Goal: Task Accomplishment & Management: Complete application form

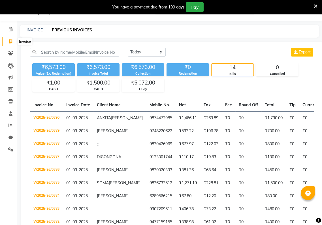
click at [9, 43] on icon at bounding box center [10, 41] width 3 height 4
select select "service"
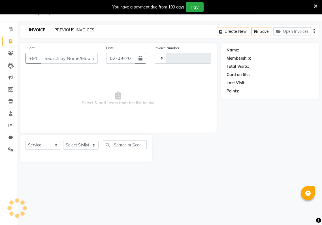
click at [75, 29] on link "PREVIOUS INVOICES" at bounding box center [74, 29] width 40 height 5
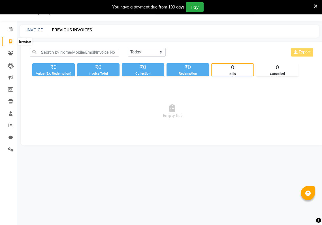
click at [10, 42] on icon at bounding box center [10, 41] width 3 height 4
select select "service"
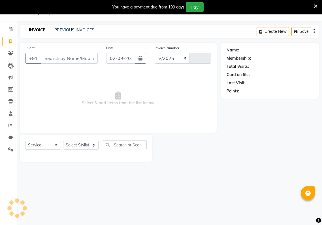
select select "8264"
type input "0391"
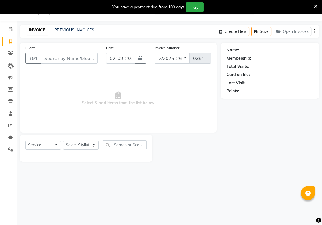
click at [45, 58] on input "Client" at bounding box center [69, 58] width 57 height 11
type input "813299531919"
click at [93, 146] on select "Select Stylist [PERSON_NAME] Baishaki chotto [PERSON_NAME] [PERSON_NAME] [PERSO…" at bounding box center [80, 145] width 35 height 9
select select "80355"
click at [63, 141] on select "Select Stylist [PERSON_NAME] Baishaki chotto [PERSON_NAME] [PERSON_NAME] [PERSO…" at bounding box center [80, 145] width 35 height 9
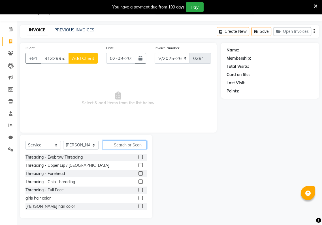
click at [109, 146] on input "text" at bounding box center [125, 145] width 44 height 9
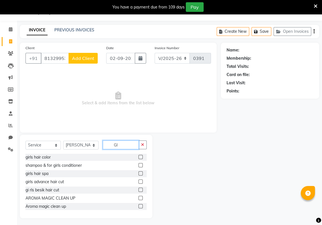
type input "GI"
click at [138, 190] on label at bounding box center [140, 190] width 4 height 4
click at [138, 190] on input "checkbox" at bounding box center [140, 191] width 4 height 4
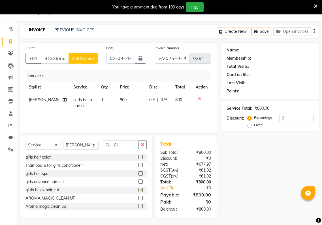
checkbox input "false"
click at [100, 99] on td "1" at bounding box center [107, 103] width 18 height 19
select select "80355"
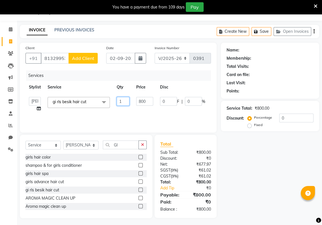
click at [121, 101] on input "1" at bounding box center [123, 101] width 13 height 9
type input "2"
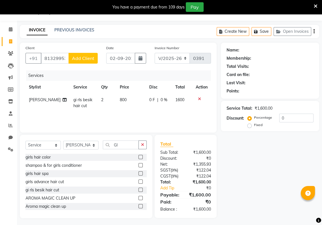
click at [208, 116] on div "Services Stylist Service Qty Price Disc Total Action [PERSON_NAME] gi rls besik…" at bounding box center [117, 98] width 185 height 57
click at [74, 57] on span "Add Client" at bounding box center [83, 58] width 22 height 6
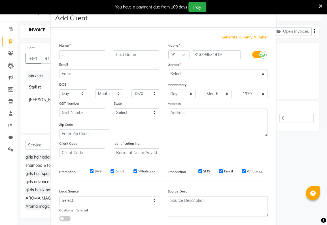
type input ".."
click at [178, 73] on select "Select [DEMOGRAPHIC_DATA] [DEMOGRAPHIC_DATA] Other Prefer Not To Say" at bounding box center [218, 74] width 100 height 9
select select "[DEMOGRAPHIC_DATA]"
click at [168, 70] on select "Select [DEMOGRAPHIC_DATA] [DEMOGRAPHIC_DATA] Other Prefer Not To Say" at bounding box center [218, 74] width 100 height 9
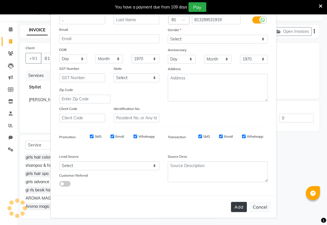
click at [233, 209] on button "Add" at bounding box center [239, 207] width 16 height 10
select select
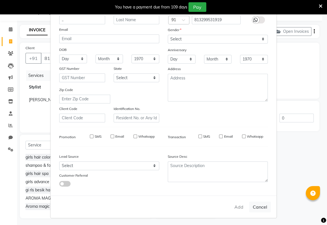
select select
checkbox input "false"
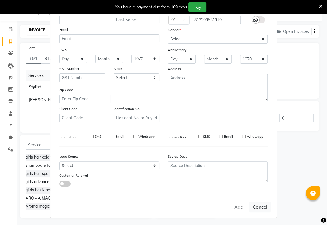
checkbox input "false"
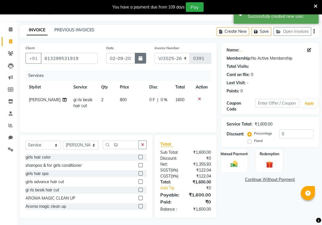
click at [138, 58] on button "button" at bounding box center [140, 58] width 11 height 11
select select "9"
select select "2025"
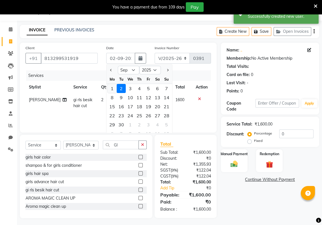
click at [112, 86] on div "1" at bounding box center [112, 88] width 9 height 9
type input "01-09-2025"
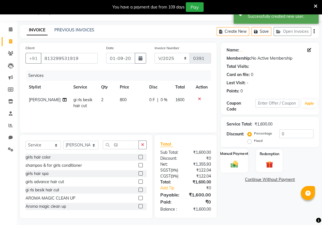
click at [230, 160] on img at bounding box center [234, 164] width 12 height 8
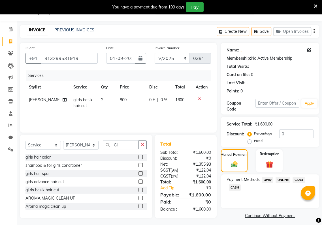
click at [265, 182] on span "GPay" at bounding box center [268, 180] width 12 height 7
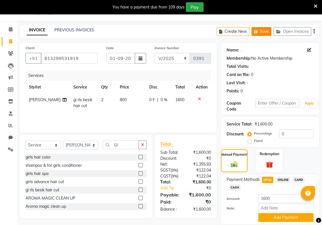
click at [259, 32] on icon "button" at bounding box center [257, 32] width 6 height 4
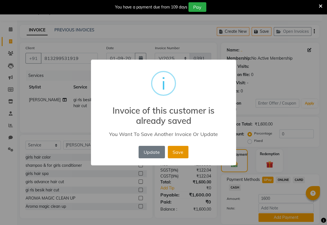
click at [181, 151] on button "Save" at bounding box center [178, 152] width 21 height 12
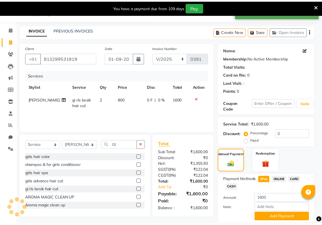
scroll to position [27, 0]
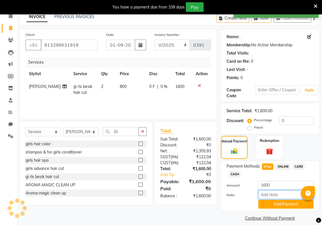
click at [269, 199] on input "Note:" at bounding box center [285, 195] width 55 height 9
click at [268, 198] on input "Note:" at bounding box center [285, 195] width 55 height 9
click at [267, 205] on button "Add Payment" at bounding box center [285, 204] width 55 height 9
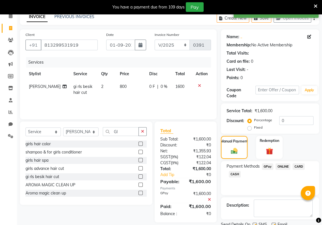
scroll to position [49, 0]
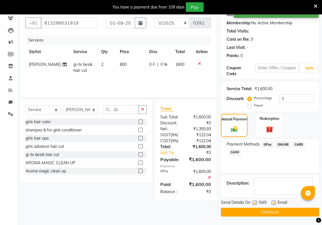
click at [255, 204] on label at bounding box center [255, 203] width 4 height 4
click at [255, 204] on input "checkbox" at bounding box center [255, 204] width 4 height 4
checkbox input "false"
click at [275, 201] on label at bounding box center [274, 203] width 4 height 4
click at [275, 202] on input "checkbox" at bounding box center [274, 204] width 4 height 4
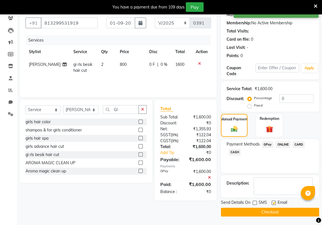
checkbox input "false"
click at [79, 22] on input "813299531919" at bounding box center [69, 23] width 57 height 11
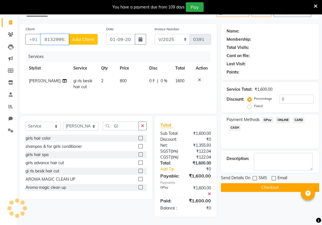
scroll to position [33, 0]
click at [72, 50] on span "8132995319" at bounding box center [66, 53] width 28 height 6
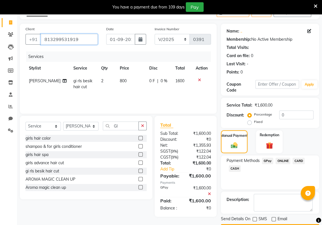
click at [76, 39] on input "813299531919" at bounding box center [69, 39] width 57 height 11
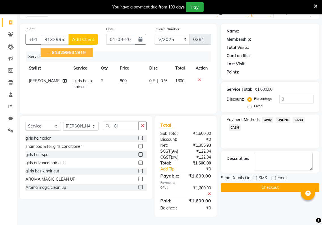
click at [283, 61] on div "Last Visit:" at bounding box center [270, 64] width 87 height 6
click at [258, 187] on button "Checkout" at bounding box center [270, 187] width 98 height 9
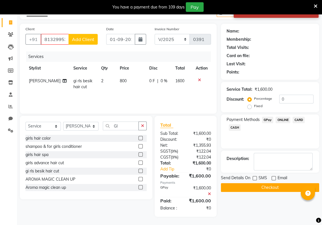
scroll to position [0, 0]
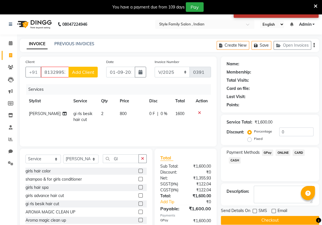
click at [269, 220] on button "Checkout" at bounding box center [270, 220] width 98 height 9
click at [65, 73] on input "8132995319" at bounding box center [55, 72] width 28 height 11
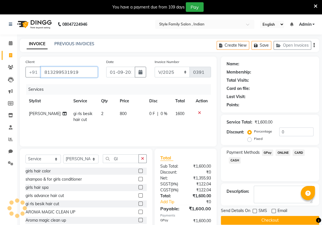
type input "813299531919"
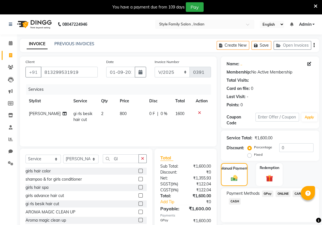
scroll to position [49, 0]
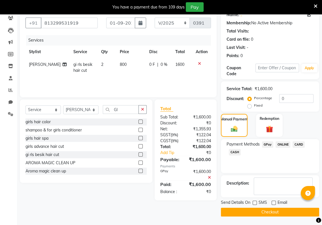
click at [283, 212] on button "Checkout" at bounding box center [270, 212] width 98 height 9
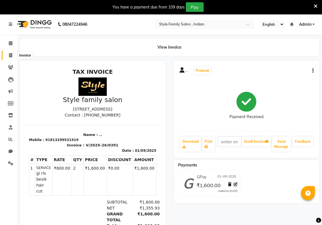
click at [10, 56] on icon at bounding box center [10, 55] width 3 height 4
select select "service"
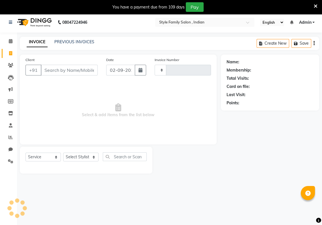
type input "0392"
select select "8264"
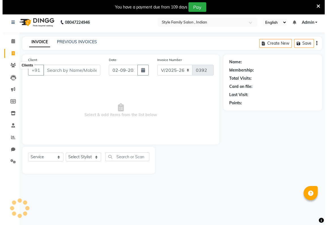
scroll to position [14, 0]
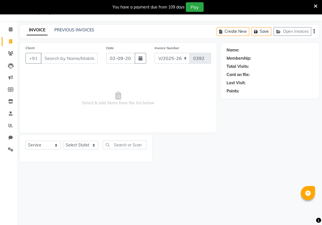
click at [43, 58] on input "Client" at bounding box center [69, 58] width 57 height 11
type input "9932266307"
click at [93, 147] on select "Select Stylist [PERSON_NAME] Baishaki chotto [PERSON_NAME] [PERSON_NAME] [PERSO…" at bounding box center [80, 145] width 35 height 9
select select "88346"
click at [63, 141] on select "Select Stylist [PERSON_NAME] Baishaki chotto [PERSON_NAME] [PERSON_NAME] [PERSO…" at bounding box center [80, 145] width 35 height 9
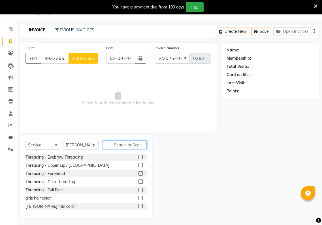
click at [114, 148] on input "text" at bounding box center [125, 145] width 44 height 9
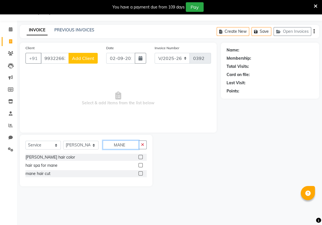
type input "MANE"
click at [140, 173] on label at bounding box center [140, 174] width 4 height 4
click at [140, 173] on input "checkbox" at bounding box center [140, 174] width 4 height 4
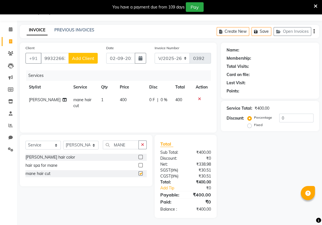
checkbox input "false"
click at [91, 59] on span "Add Client" at bounding box center [83, 58] width 22 height 6
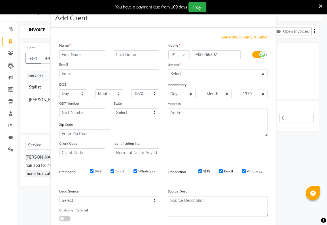
click at [61, 54] on input "text" at bounding box center [82, 54] width 46 height 9
type input "A"
click at [115, 51] on input "text" at bounding box center [137, 54] width 46 height 9
type input "Datta"
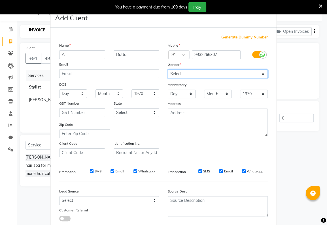
click at [170, 73] on select "Select [DEMOGRAPHIC_DATA] [DEMOGRAPHIC_DATA] Other Prefer Not To Say" at bounding box center [218, 74] width 100 height 9
select select "[DEMOGRAPHIC_DATA]"
click at [168, 70] on select "Select [DEMOGRAPHIC_DATA] [DEMOGRAPHIC_DATA] Other Prefer Not To Say" at bounding box center [218, 74] width 100 height 9
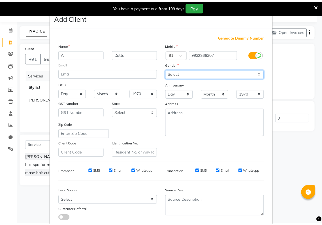
scroll to position [35, 0]
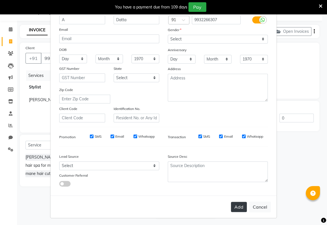
click at [242, 207] on button "Add" at bounding box center [239, 207] width 16 height 10
select select
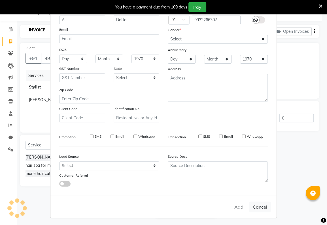
select select
checkbox input "false"
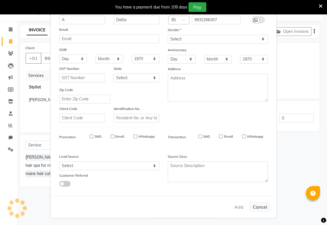
checkbox input "false"
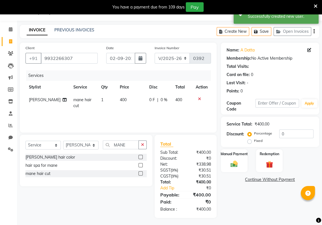
click at [152, 99] on div "0 F | 0 %" at bounding box center [158, 100] width 19 height 6
select select "88346"
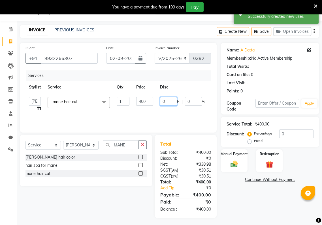
click at [167, 103] on input "0" at bounding box center [168, 101] width 17 height 9
type input "0100"
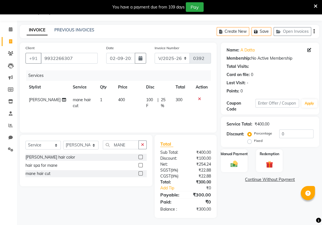
click at [193, 112] on tr "[PERSON_NAME] mane hair cut 1 400 100 F | 25 % 300" at bounding box center [117, 103] width 185 height 19
click at [231, 163] on img at bounding box center [234, 164] width 12 height 8
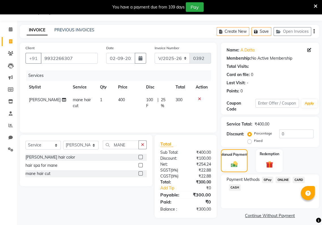
click at [266, 178] on span "GPay" at bounding box center [268, 180] width 12 height 7
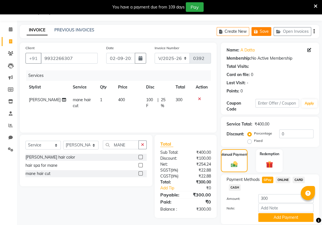
click at [267, 30] on button "Save" at bounding box center [261, 31] width 20 height 9
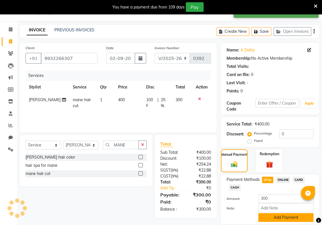
click at [277, 221] on button "Add Payment" at bounding box center [285, 217] width 55 height 9
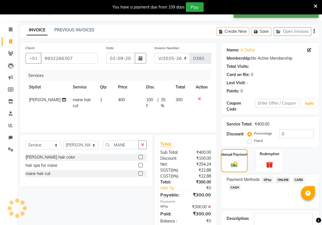
scroll to position [49, 0]
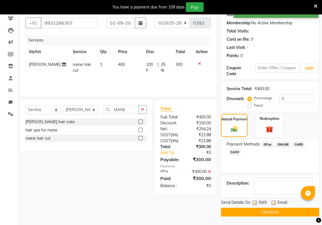
click at [279, 210] on button "Checkout" at bounding box center [270, 212] width 98 height 9
